Goal: Task Accomplishment & Management: Use online tool/utility

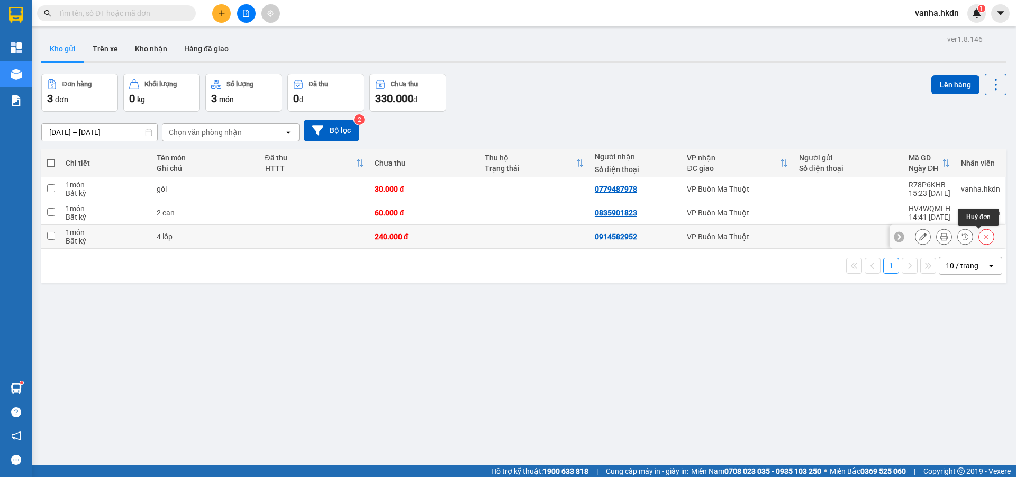
click at [983, 239] on icon at bounding box center [986, 236] width 7 height 7
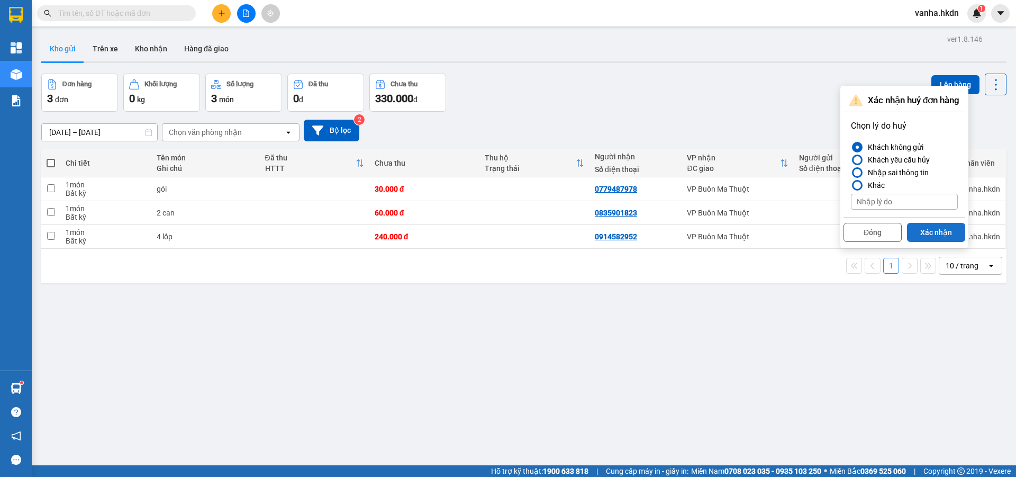
click at [937, 228] on button "Xác nhận" at bounding box center [936, 232] width 58 height 19
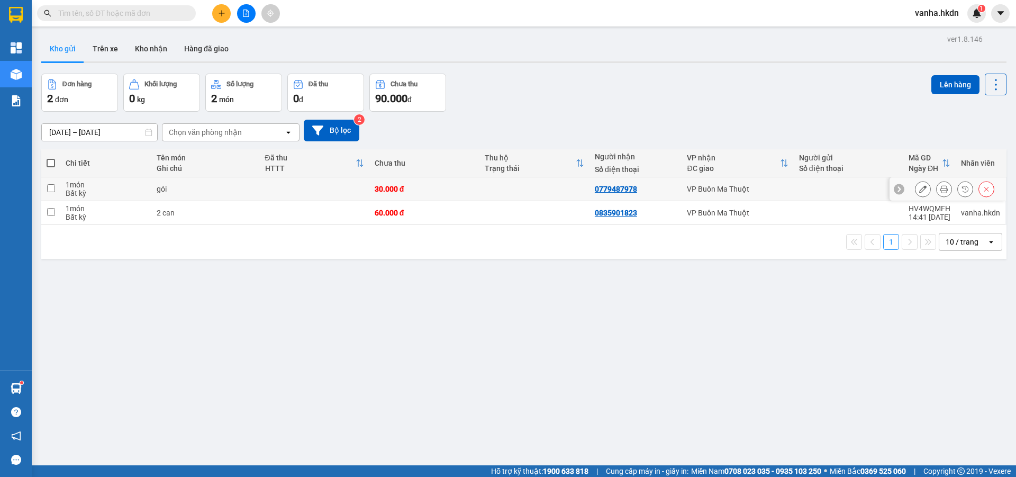
click at [50, 189] on input "checkbox" at bounding box center [51, 188] width 8 height 8
checkbox input "true"
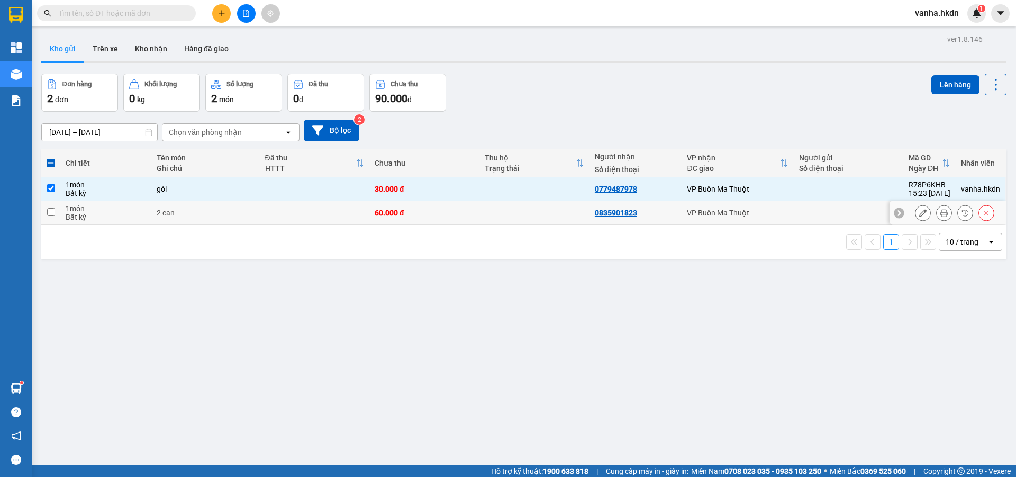
click at [50, 213] on input "checkbox" at bounding box center [51, 212] width 8 height 8
checkbox input "true"
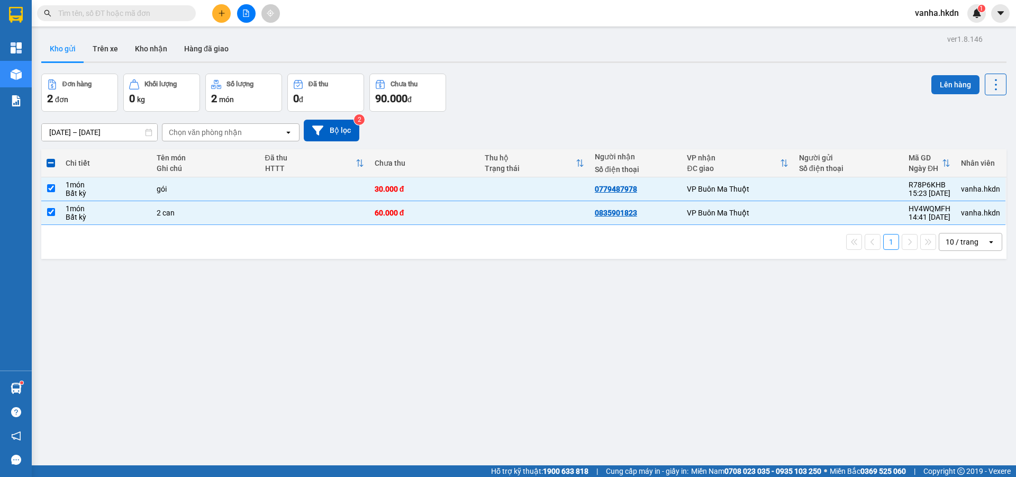
click at [940, 80] on button "Lên hàng" at bounding box center [956, 84] width 48 height 19
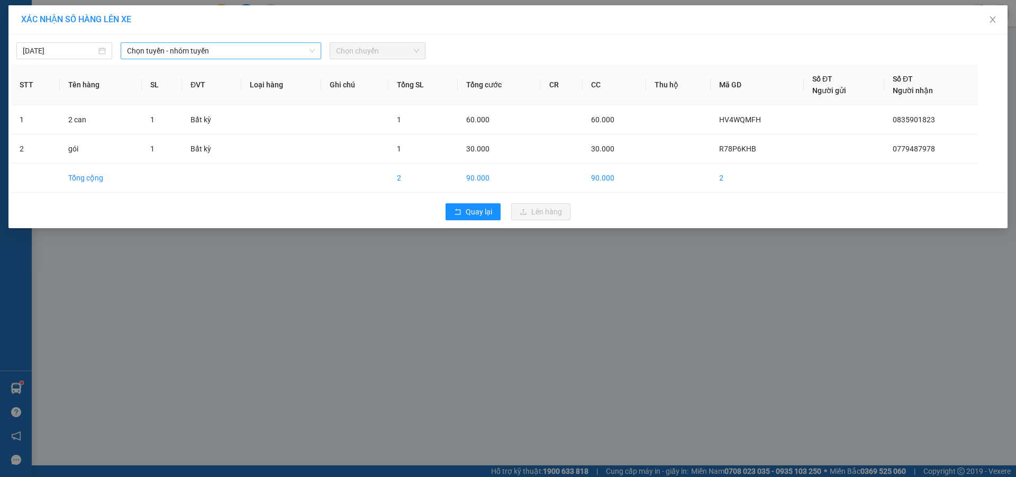
click at [239, 58] on span "Chọn tuyến - nhóm tuyến" at bounding box center [221, 51] width 188 height 16
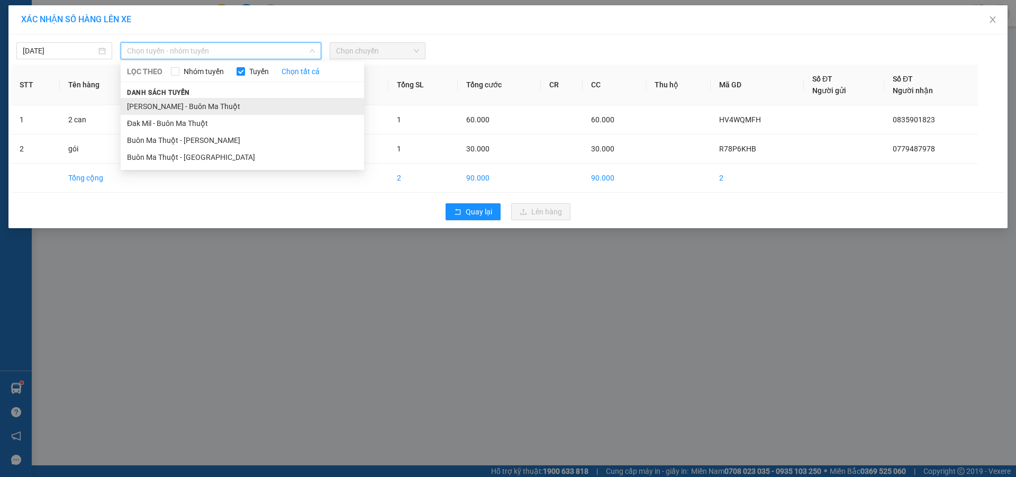
click at [189, 104] on li "[PERSON_NAME] - Buôn Ma Thuột" at bounding box center [242, 106] width 243 height 17
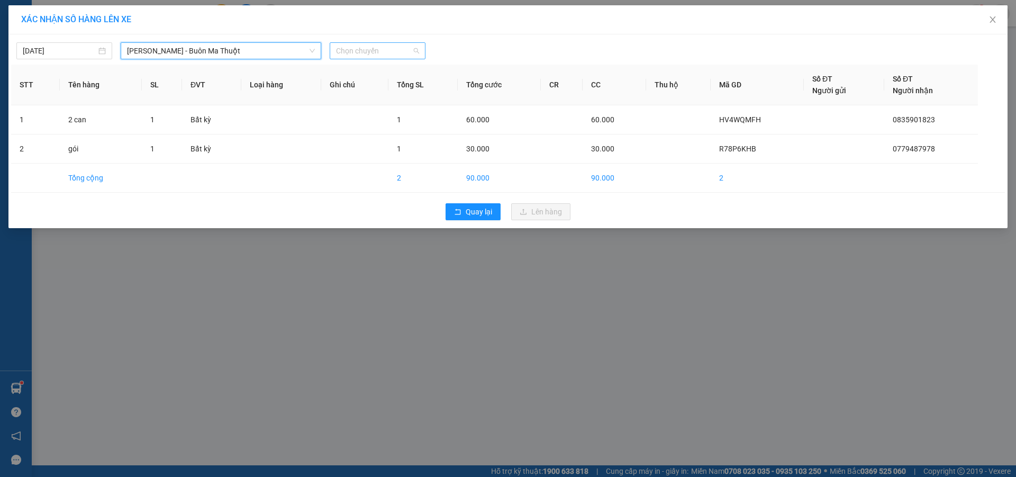
click at [356, 56] on span "Chọn chuyến" at bounding box center [377, 51] width 83 height 16
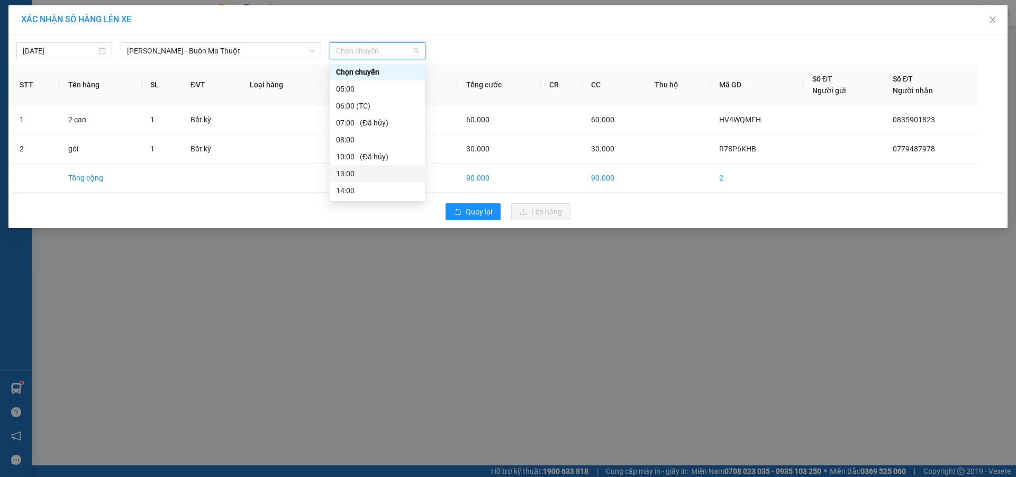
scroll to position [34, 0]
click at [346, 174] on div "16:00" at bounding box center [377, 174] width 83 height 12
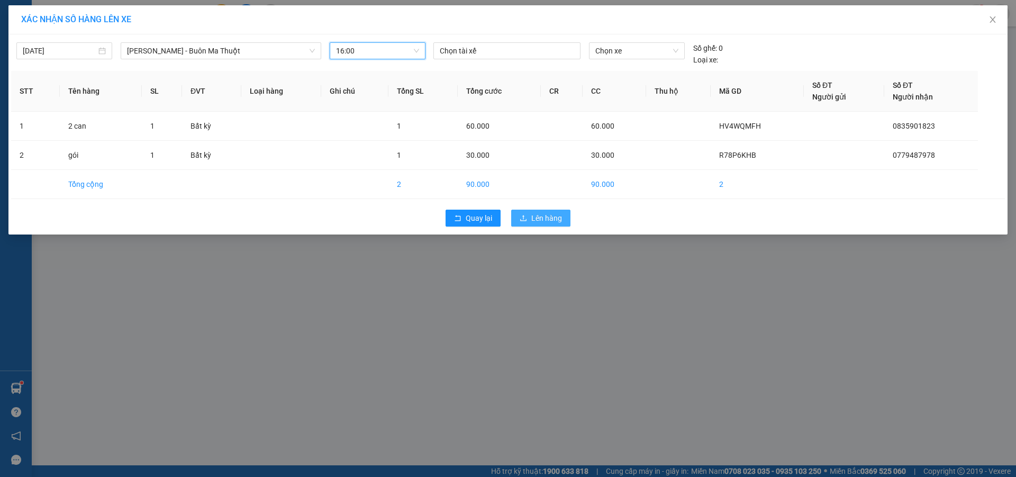
click at [549, 219] on span "Lên hàng" at bounding box center [546, 218] width 31 height 12
